Goal: Task Accomplishment & Management: Use online tool/utility

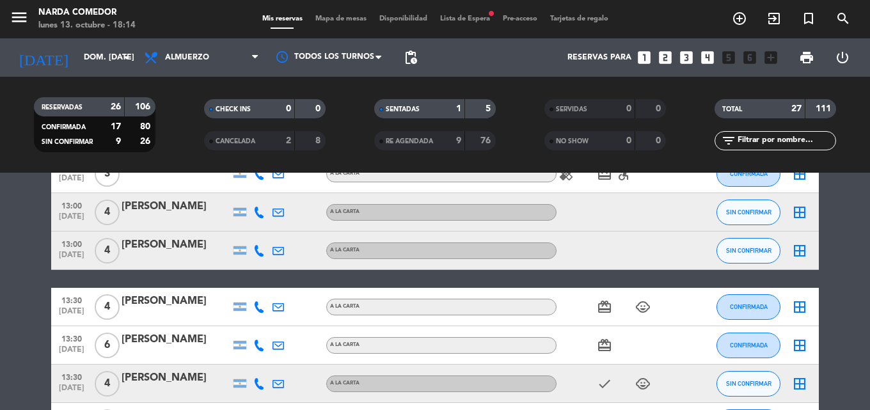
scroll to position [320, 0]
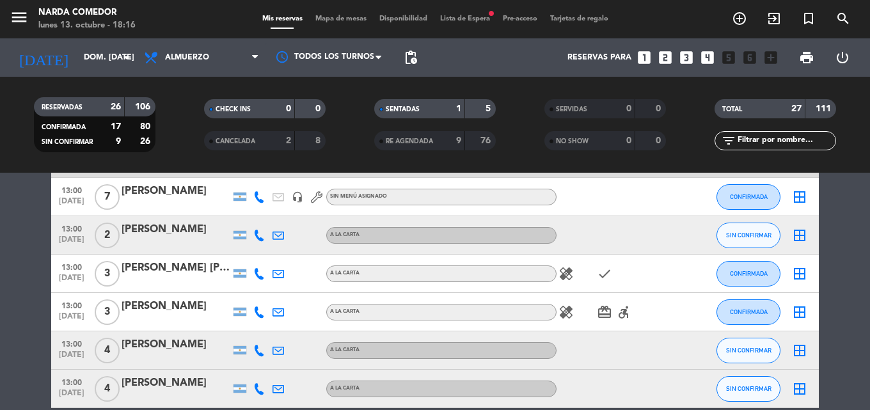
click at [477, 19] on span "Lista de Espera fiber_manual_record" at bounding box center [465, 18] width 63 height 7
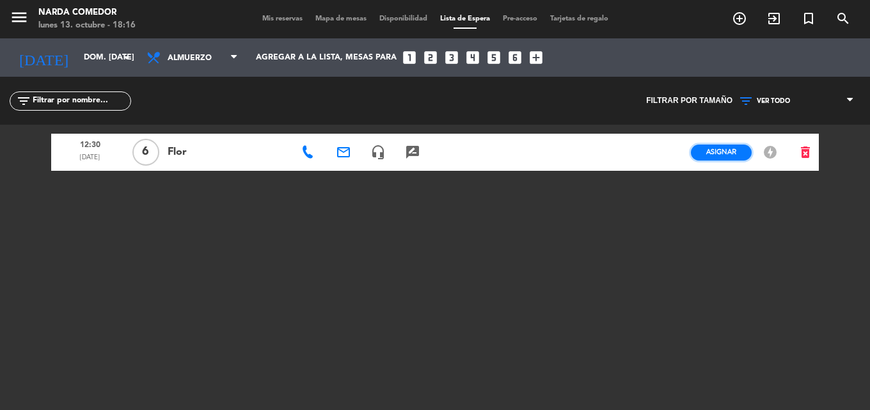
click at [731, 155] on span "Asignar" at bounding box center [721, 152] width 30 height 10
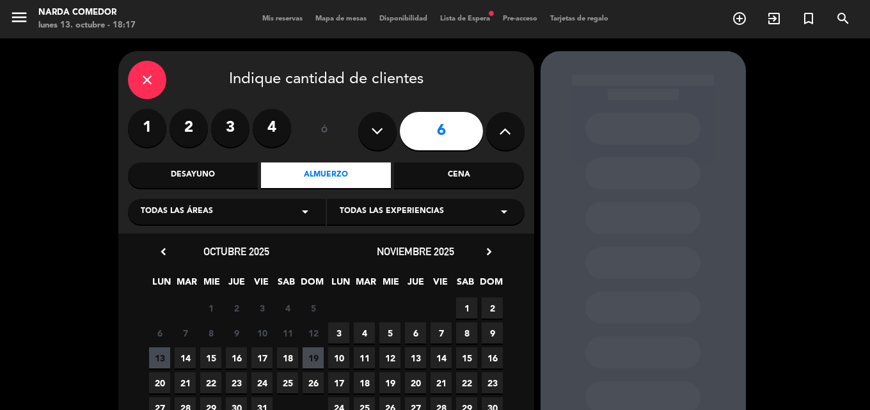
click at [313, 168] on div "Almuerzo" at bounding box center [326, 175] width 130 height 26
click at [317, 359] on span "19" at bounding box center [313, 357] width 21 height 21
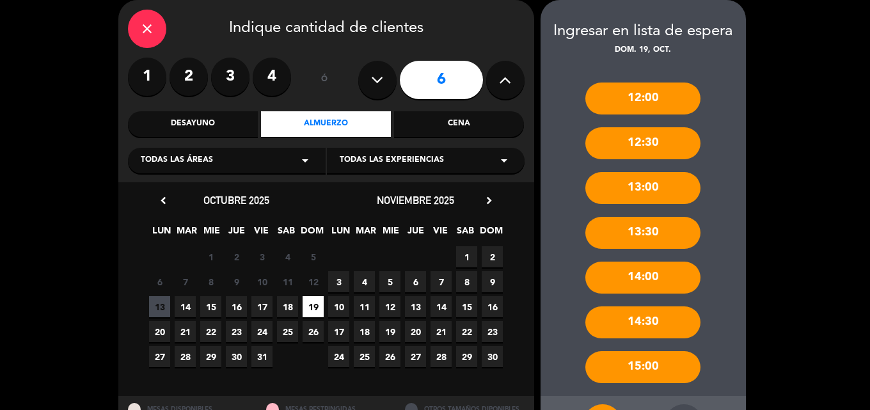
scroll to position [105, 0]
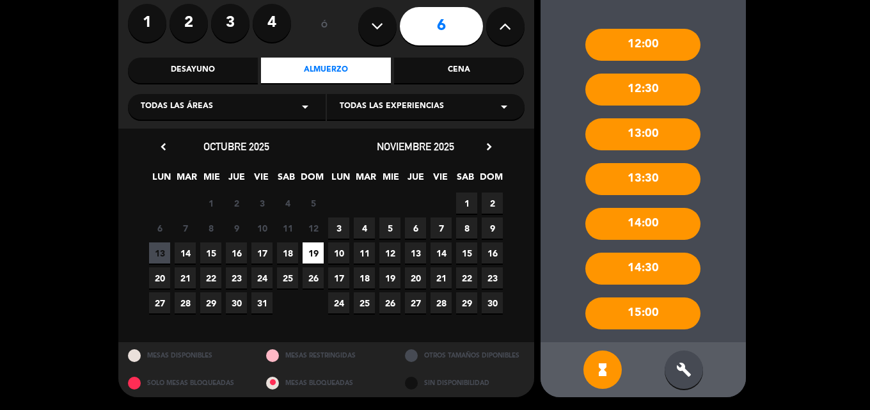
click at [674, 88] on div "12:30" at bounding box center [642, 90] width 115 height 32
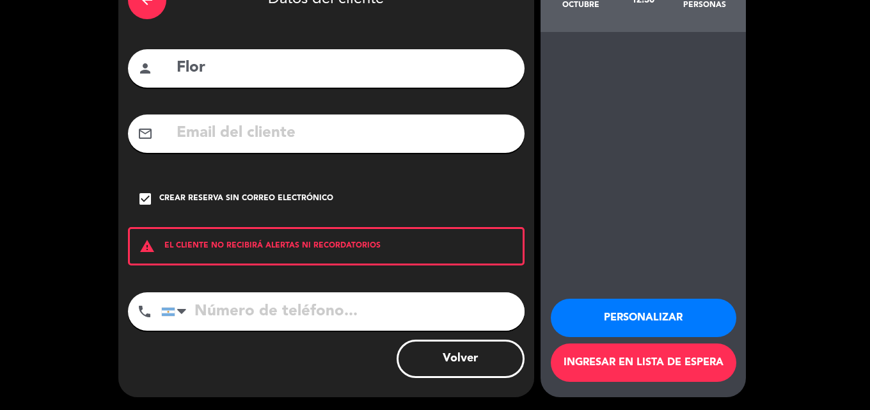
click at [695, 321] on button "Personalizar" at bounding box center [643, 318] width 185 height 38
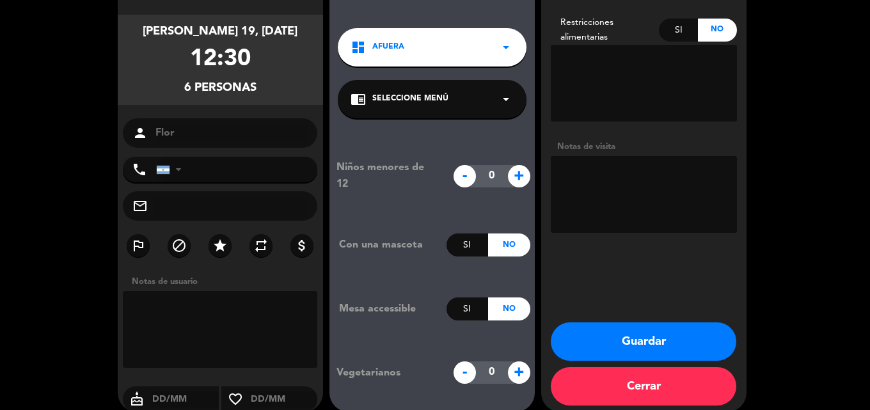
scroll to position [102, 0]
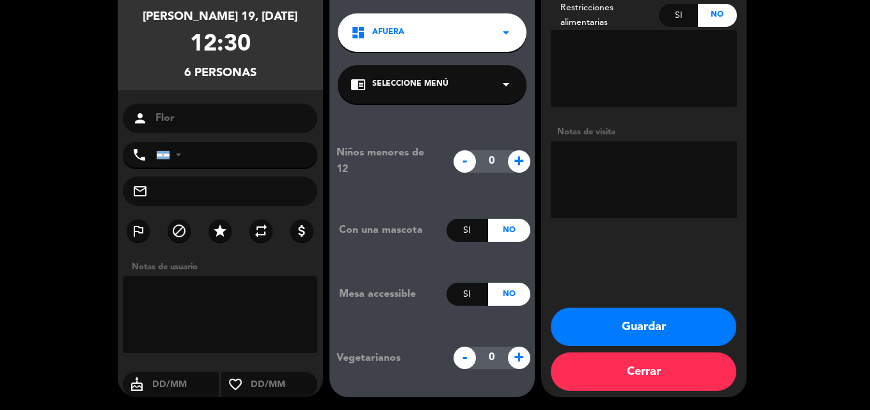
click at [697, 324] on button "Guardar" at bounding box center [643, 327] width 185 height 38
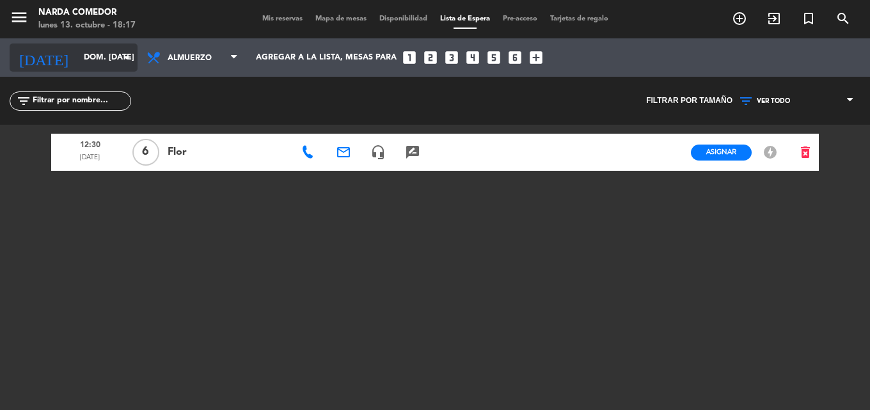
click at [126, 59] on icon "arrow_drop_down" at bounding box center [126, 57] width 15 height 15
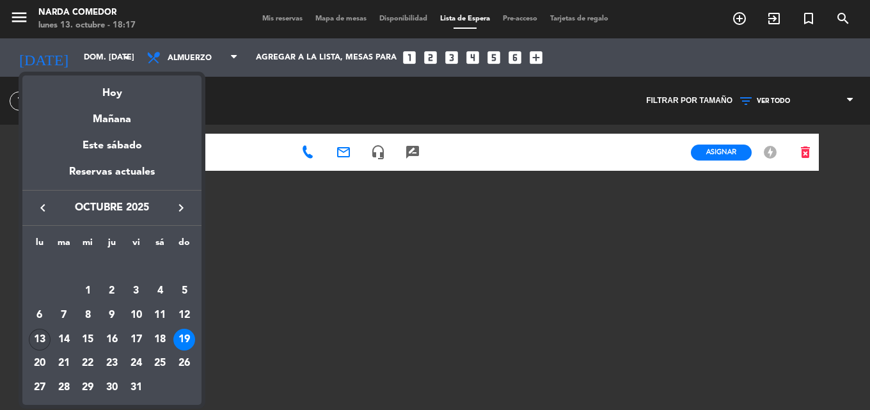
click at [43, 339] on div "13" at bounding box center [40, 340] width 22 height 22
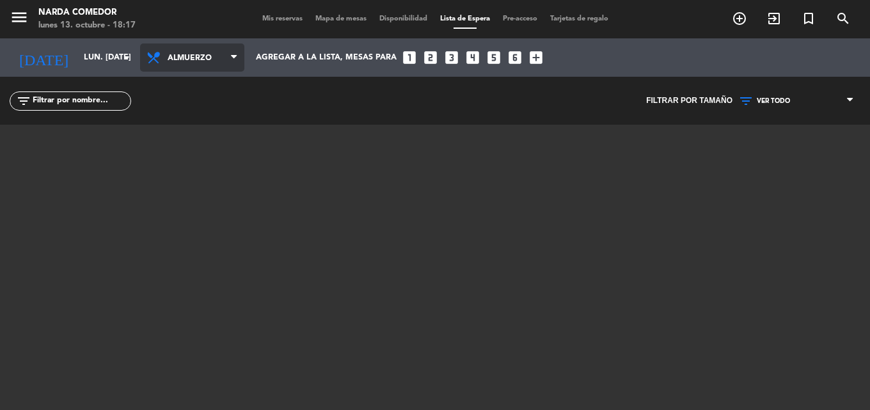
click at [240, 59] on span at bounding box center [237, 58] width 13 height 12
click at [224, 171] on div "menu [PERSON_NAME] Comedor lunes 13. octubre - 18:17 Mis reservas Mapa de mesas…" at bounding box center [435, 205] width 870 height 410
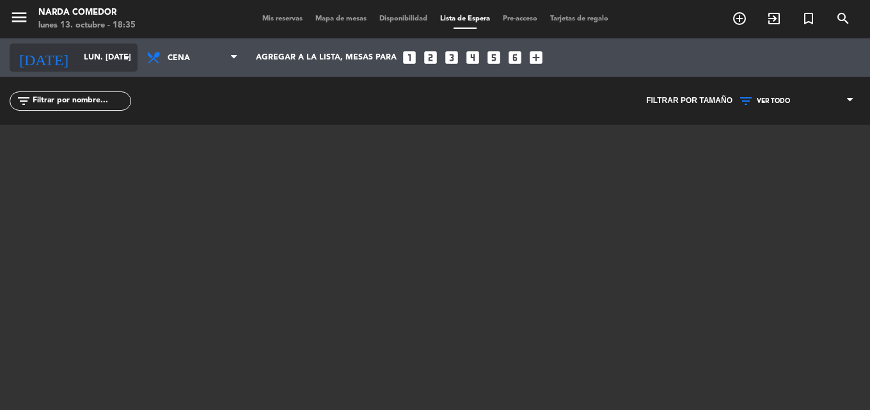
click at [136, 54] on input "lun. [DATE]" at bounding box center [131, 58] width 108 height 22
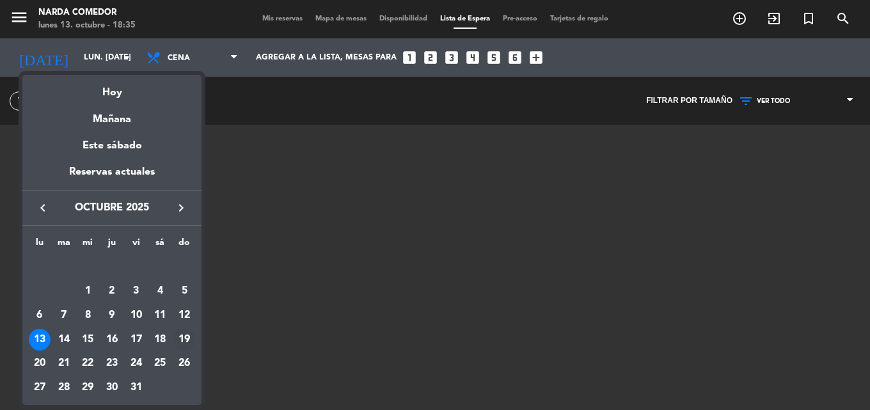
click at [189, 338] on div "19" at bounding box center [184, 340] width 22 height 22
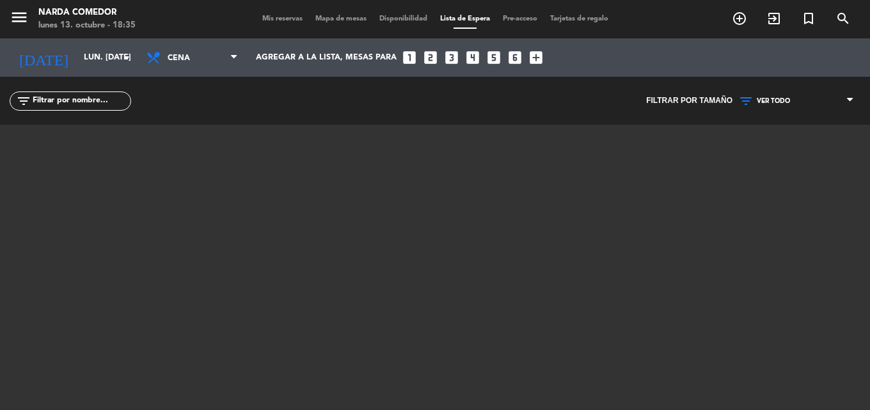
type input "dom. [DATE]"
click at [274, 20] on span "Mis reservas" at bounding box center [282, 18] width 53 height 7
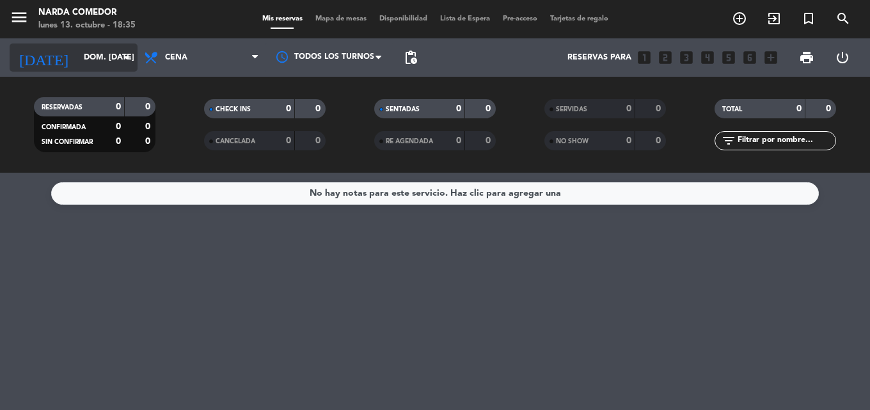
click at [120, 54] on icon "arrow_drop_down" at bounding box center [126, 57] width 15 height 15
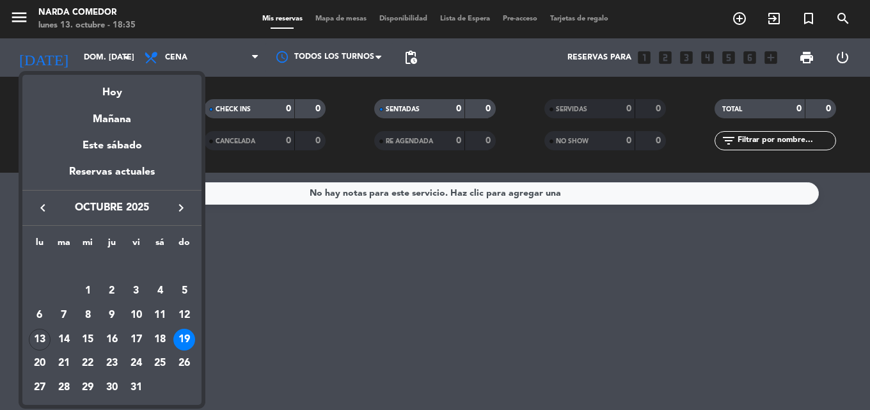
click at [255, 161] on div at bounding box center [435, 205] width 870 height 410
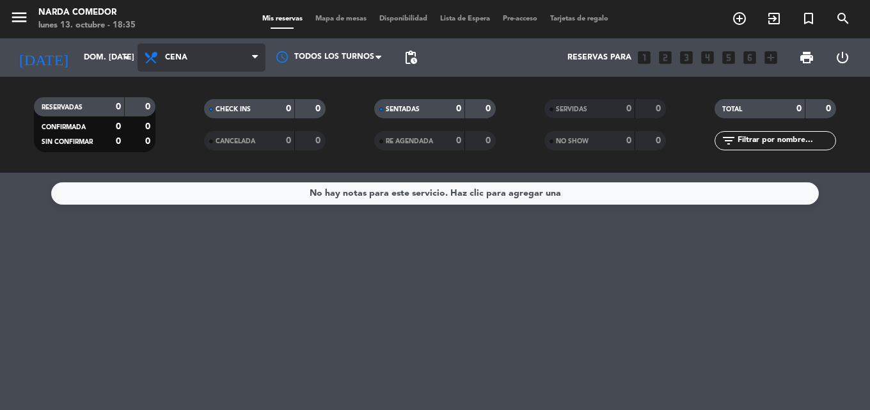
click at [236, 56] on span "Cena" at bounding box center [202, 57] width 128 height 28
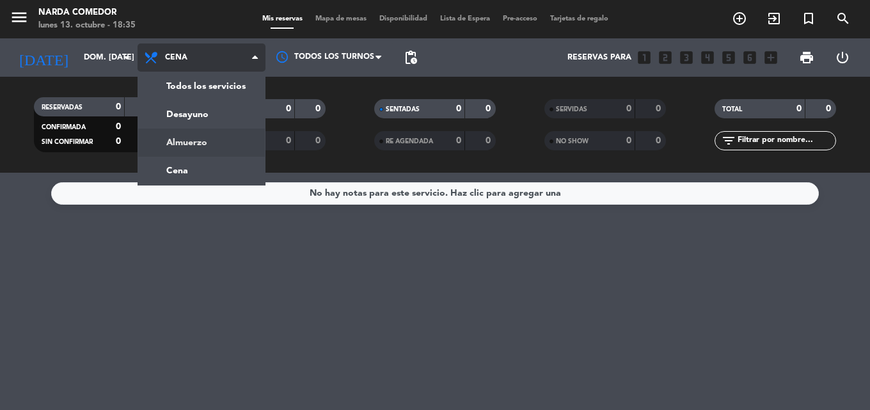
click at [244, 139] on div "menu [PERSON_NAME] Comedor lunes 13. octubre - 18:35 Mis reservas Mapa de mesas…" at bounding box center [435, 86] width 870 height 173
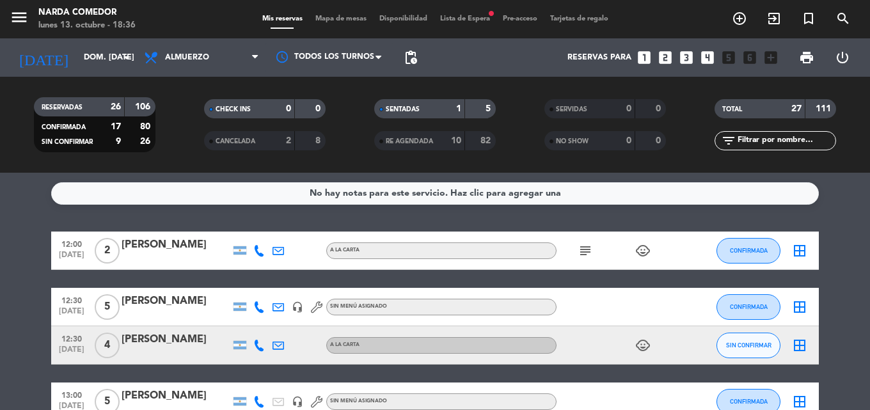
click at [454, 28] on div "menu [PERSON_NAME] Comedor lunes 13. octubre - 18:36 Mis reservas Mapa de mesas…" at bounding box center [435, 19] width 870 height 38
click at [455, 22] on span "Lista de Espera fiber_manual_record" at bounding box center [465, 18] width 63 height 7
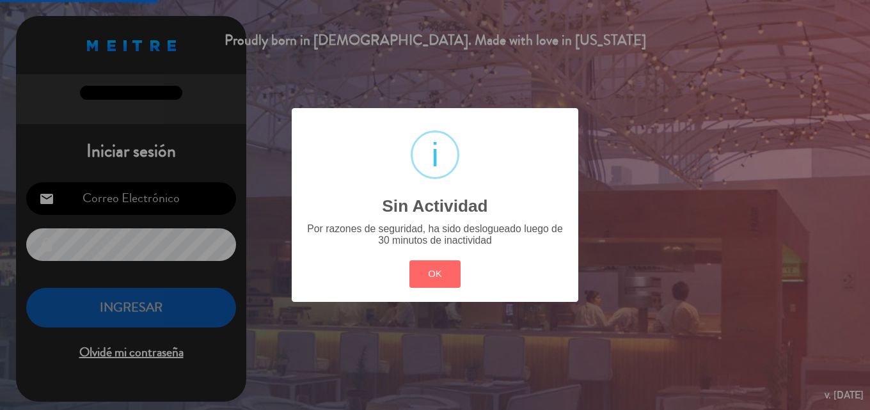
type input "[EMAIL_ADDRESS][DOMAIN_NAME]"
